Goal: Task Accomplishment & Management: Use online tool/utility

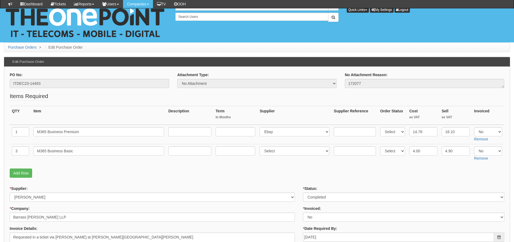
scroll to position [54, 0]
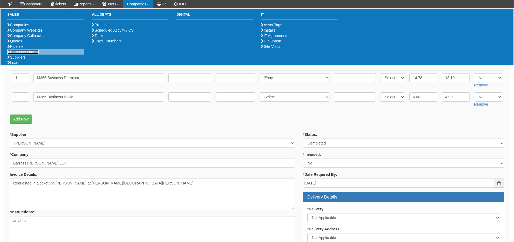
click at [24, 54] on link "Purchase Orders" at bounding box center [22, 52] width 31 height 4
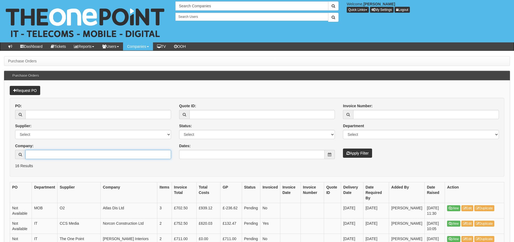
click at [33, 158] on input "Company:" at bounding box center [98, 154] width 146 height 9
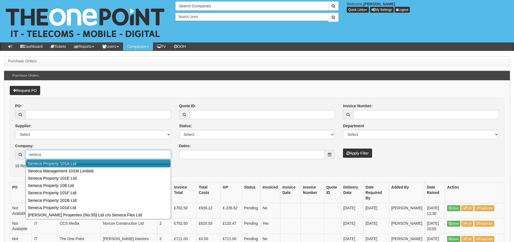
click at [62, 165] on link "Seneca Property 101A Ltd" at bounding box center [98, 164] width 145 height 8
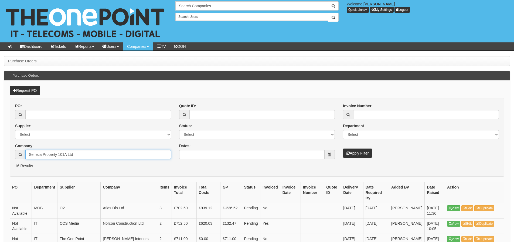
type input "Seneca Property 101A Ltd"
click at [348, 153] on icon "submit" at bounding box center [348, 153] width 3 height 4
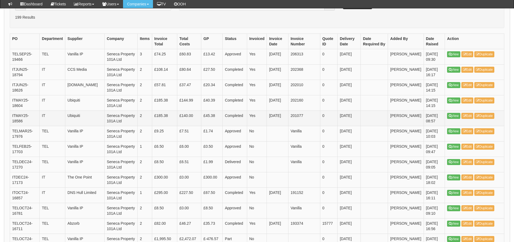
scroll to position [162, 0]
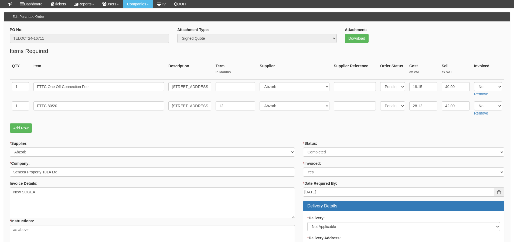
scroll to position [54, 0]
